Goal: Navigation & Orientation: Find specific page/section

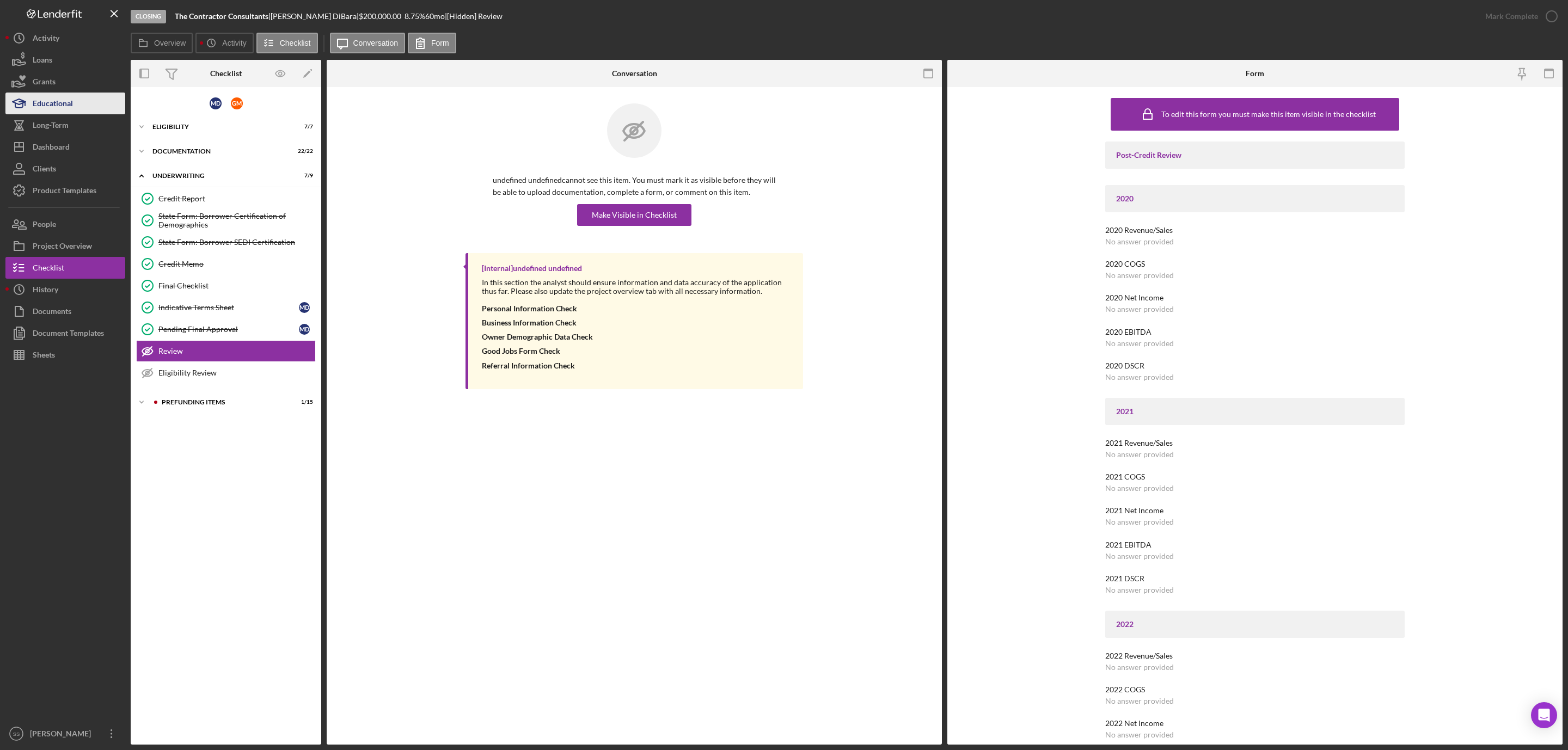
click at [64, 103] on div "Educational" at bounding box center [53, 105] width 41 height 24
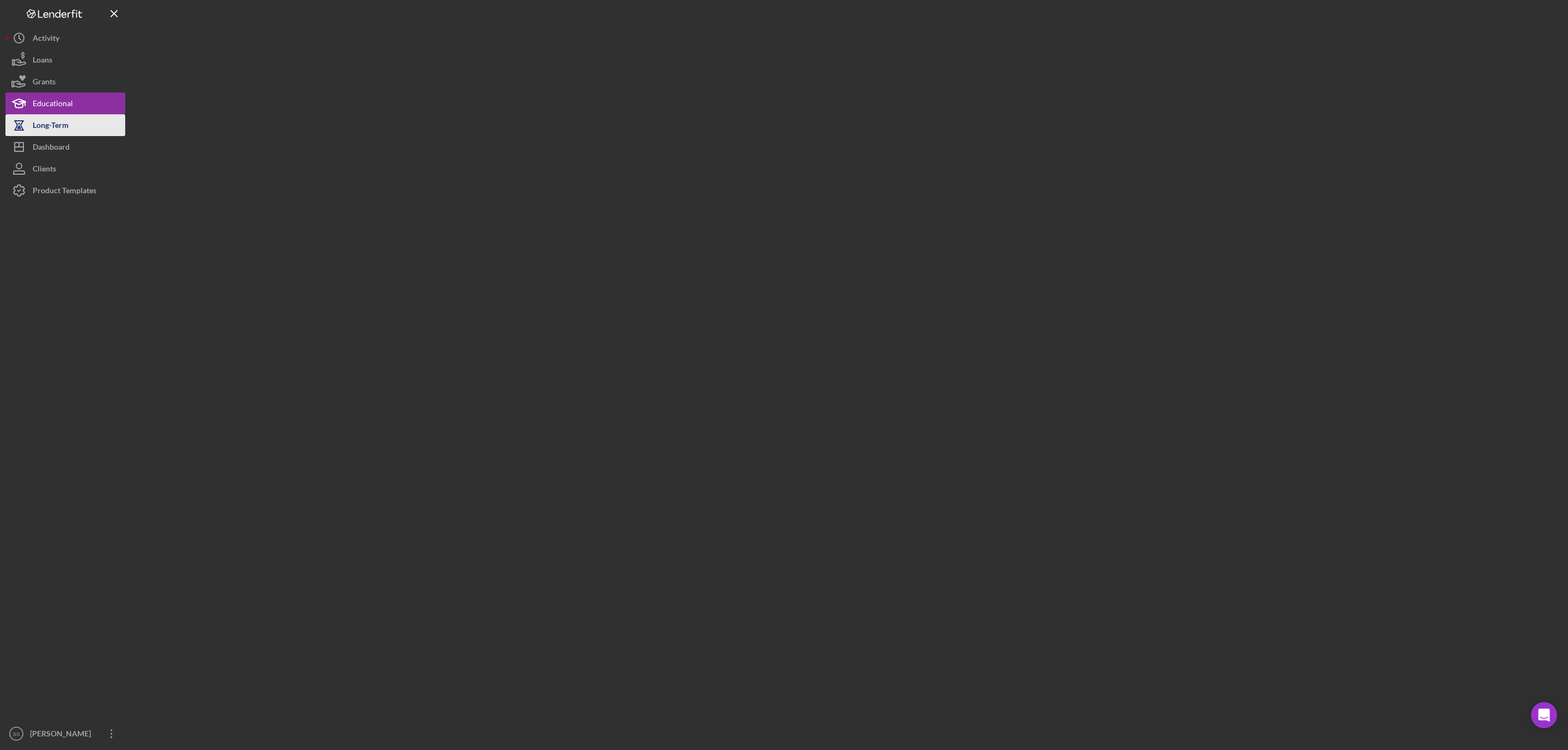
click at [61, 121] on div "Long-Term" at bounding box center [50, 127] width 36 height 24
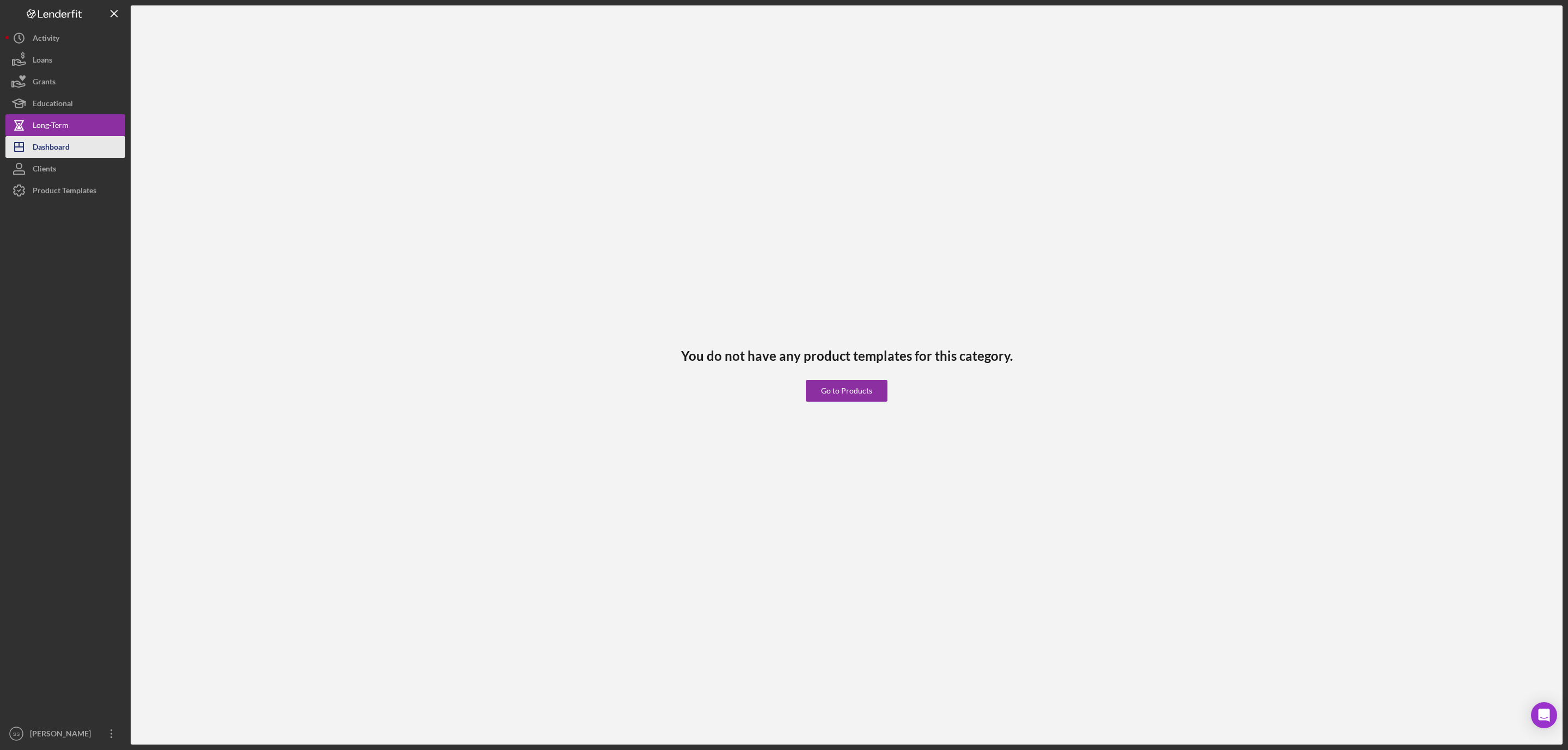
click at [55, 143] on div "Dashboard" at bounding box center [51, 149] width 37 height 24
